Goal: Navigation & Orientation: Go to known website

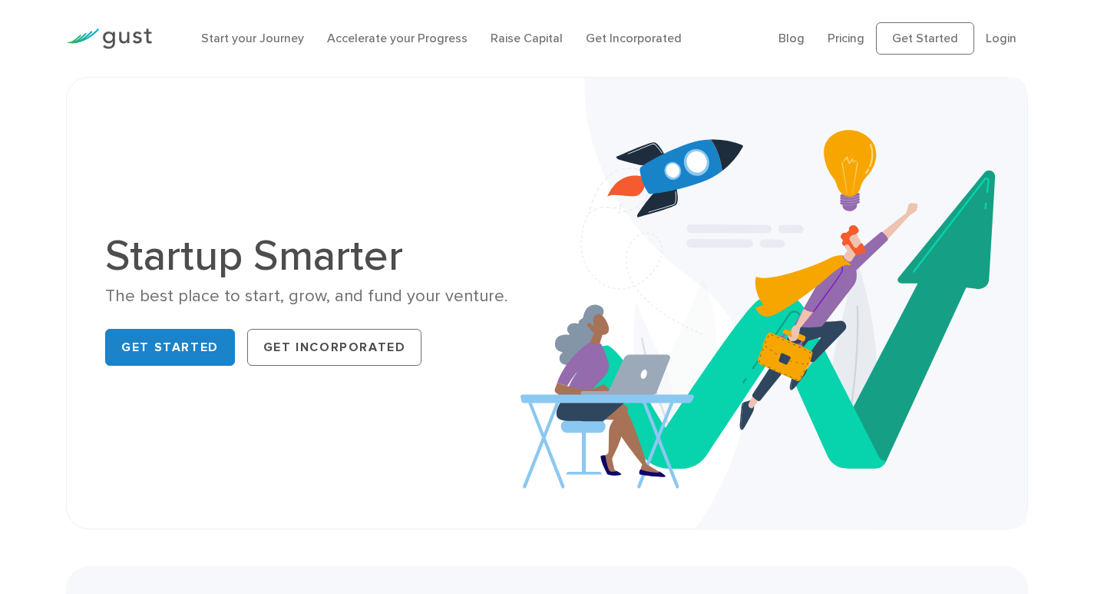
click at [1021, 31] on ul "Blog FAQ Pricing Get Started Login Login" at bounding box center [904, 38] width 250 height 32
click at [1008, 40] on link "Login" at bounding box center [1001, 38] width 31 height 15
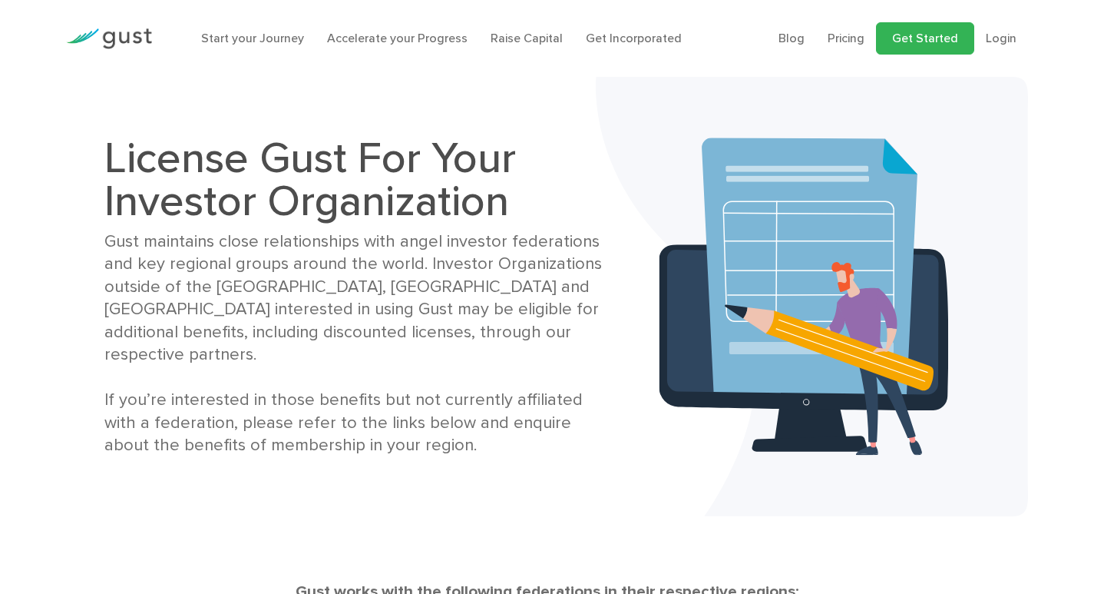
click at [944, 37] on link "Get Started" at bounding box center [925, 38] width 98 height 32
